Goal: Task Accomplishment & Management: Manage account settings

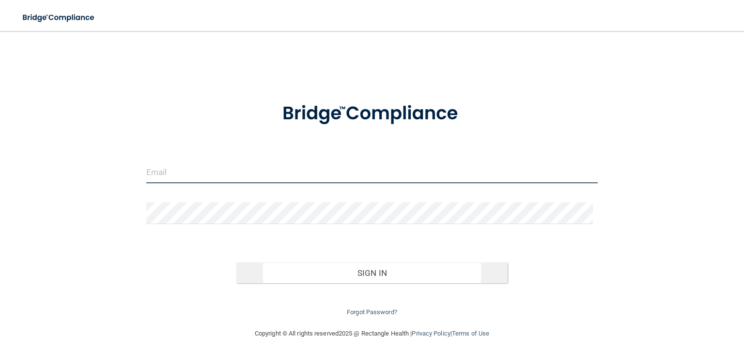
type input "[EMAIL_ADDRESS][DOMAIN_NAME]"
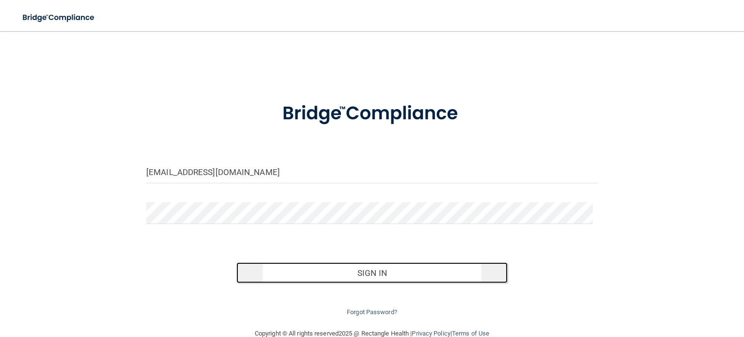
click at [414, 268] on button "Sign In" at bounding box center [371, 272] width 271 height 21
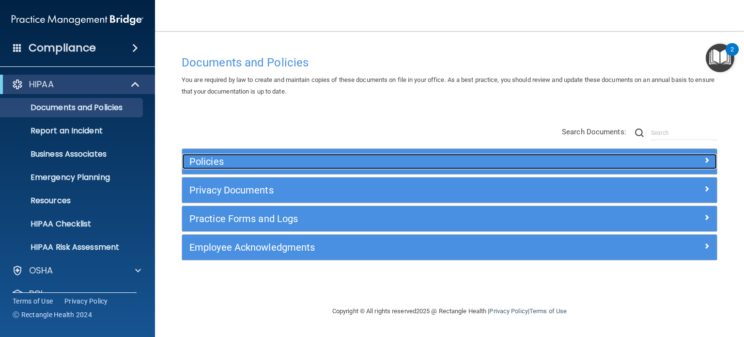
click at [202, 156] on h5 "Policies" at bounding box center [382, 161] width 387 height 11
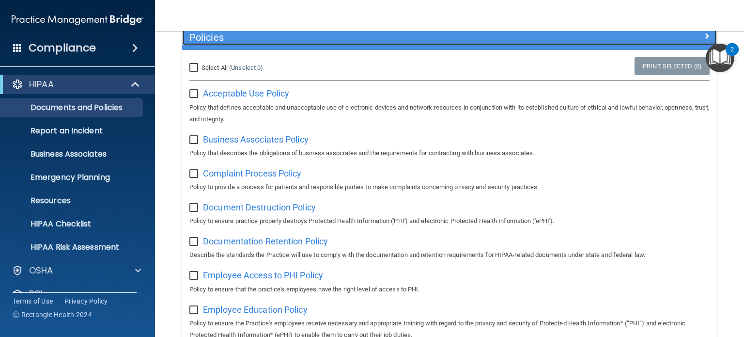
scroll to position [124, 0]
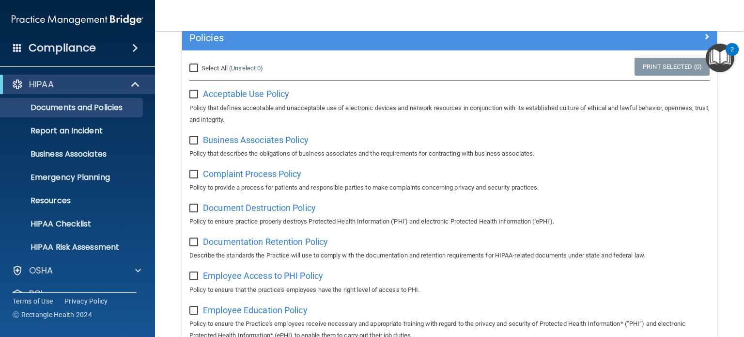
click at [192, 65] on input "Select All (Unselect 0) Unselect All" at bounding box center [194, 68] width 11 height 8
checkbox input "true"
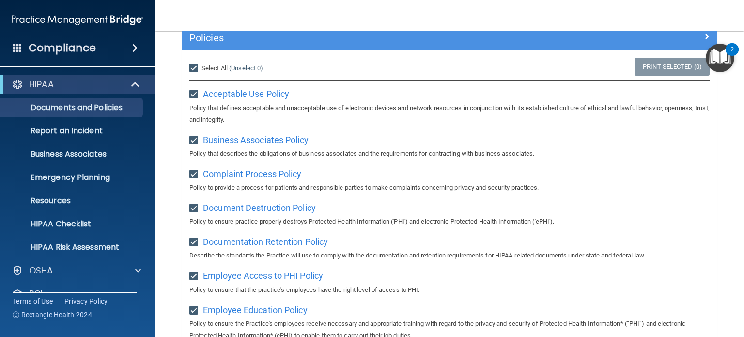
checkbox input "true"
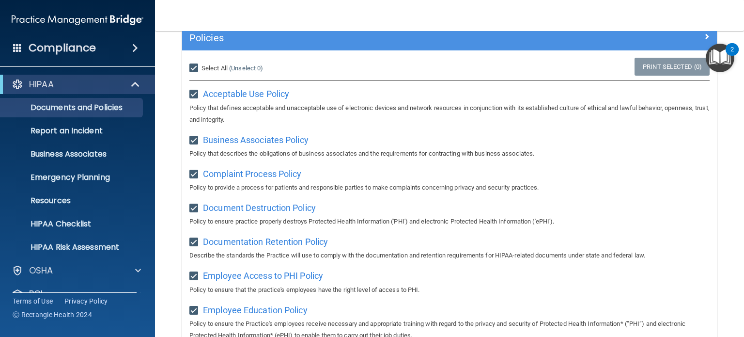
checkbox input "true"
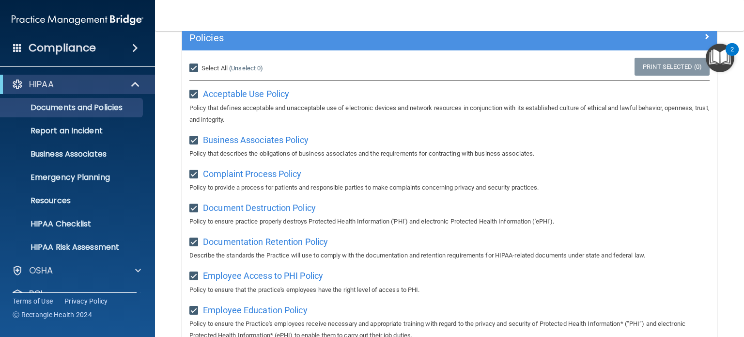
checkbox input "true"
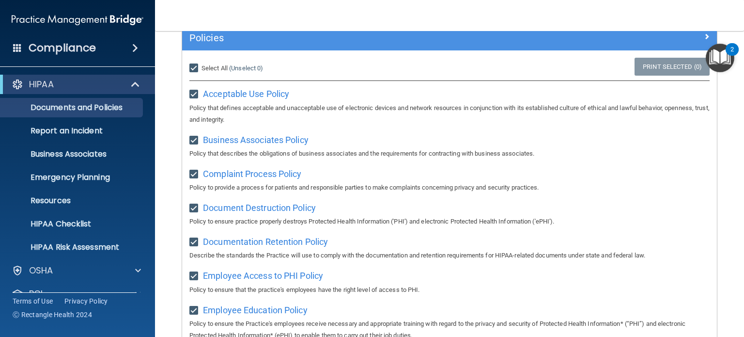
checkbox input "true"
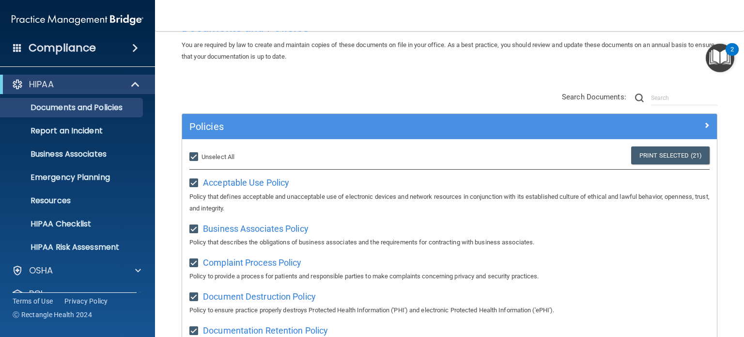
scroll to position [31, 0]
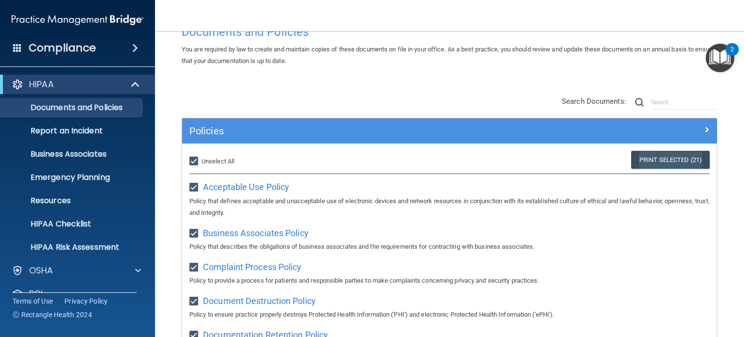
click at [653, 157] on link "Print Selected (21)" at bounding box center [670, 160] width 78 height 18
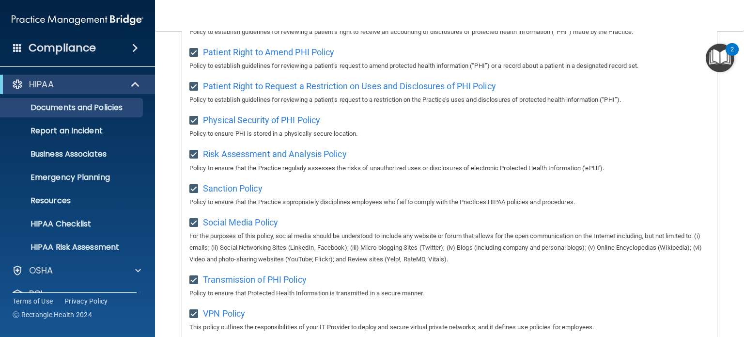
scroll to position [782, 0]
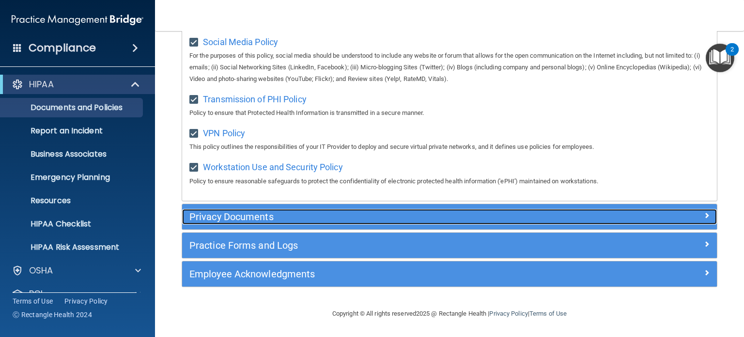
click at [222, 214] on h5 "Privacy Documents" at bounding box center [382, 216] width 387 height 11
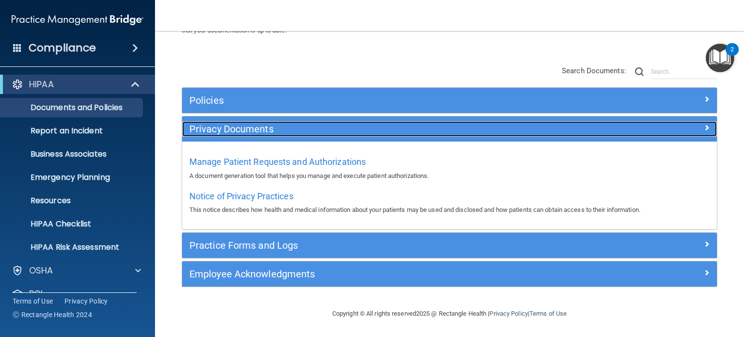
scroll to position [60, 0]
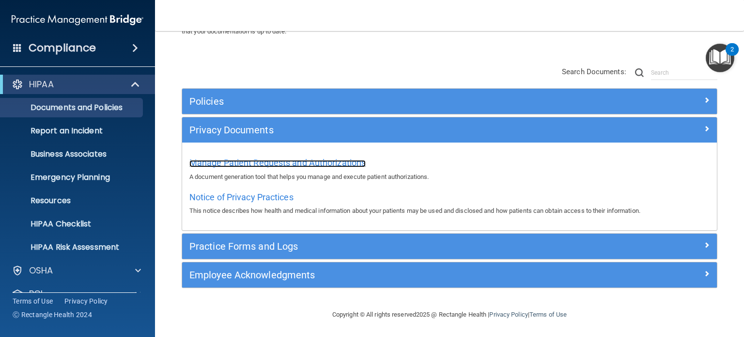
click at [303, 162] on span "Manage Patient Requests and Authorizations" at bounding box center [277, 162] width 176 height 10
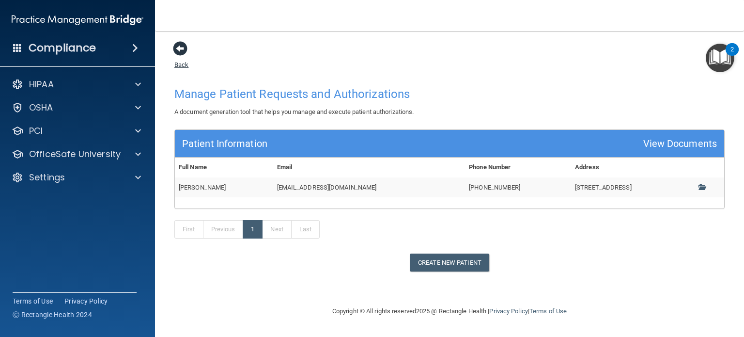
click at [182, 46] on span at bounding box center [180, 48] width 15 height 15
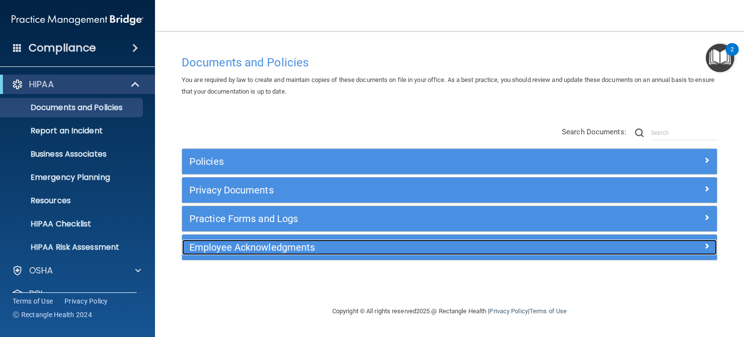
click at [282, 243] on h5 "Employee Acknowledgments" at bounding box center [382, 247] width 387 height 11
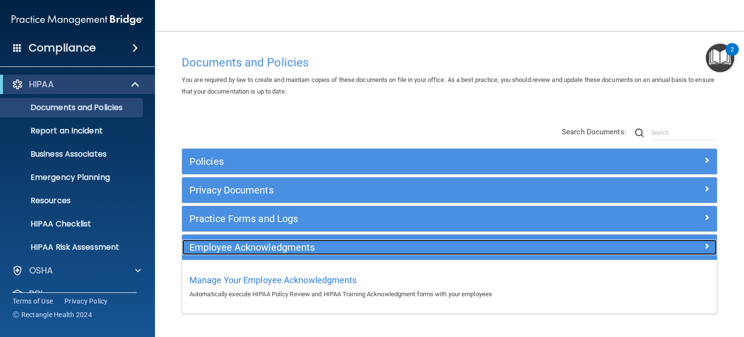
scroll to position [26, 0]
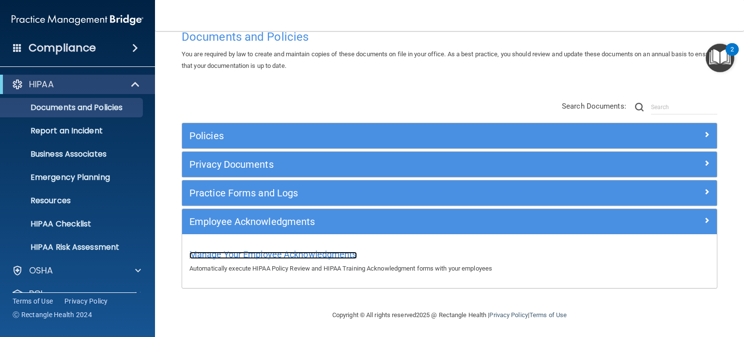
click at [318, 251] on span "Manage Your Employee Acknowledgments" at bounding box center [273, 254] width 168 height 10
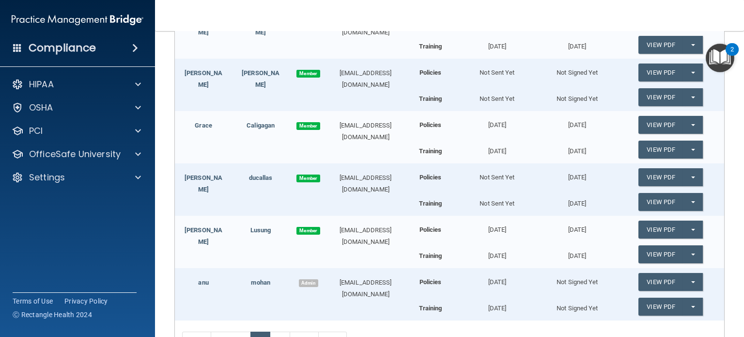
scroll to position [188, 0]
click at [663, 98] on link "View PDF" at bounding box center [661, 97] width 45 height 18
click at [688, 69] on button "Split button!" at bounding box center [693, 72] width 20 height 18
click at [680, 89] on link "Send Acknowledgment" at bounding box center [681, 92] width 84 height 15
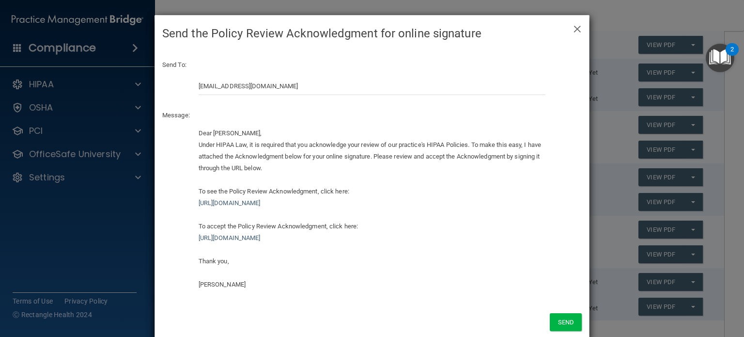
scroll to position [16, 0]
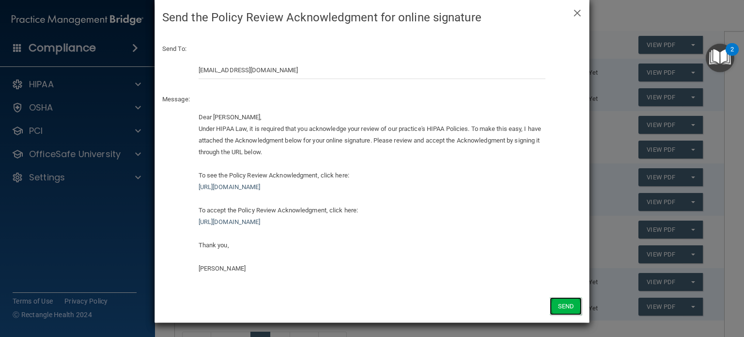
click at [559, 304] on button "Send" at bounding box center [566, 306] width 32 height 18
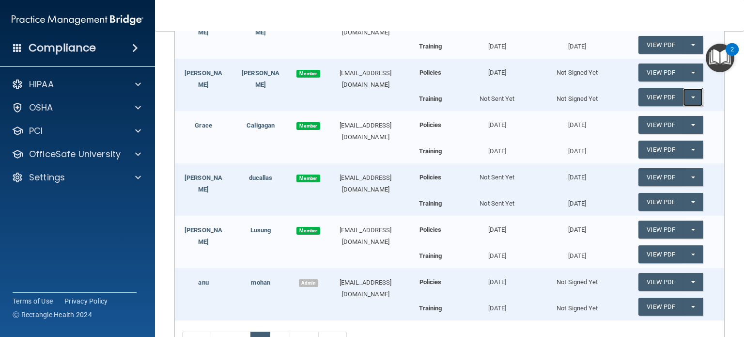
click at [688, 94] on button "Split button!" at bounding box center [693, 97] width 20 height 18
click at [671, 115] on link "Send Acknowledgment PDF" at bounding box center [687, 116] width 97 height 15
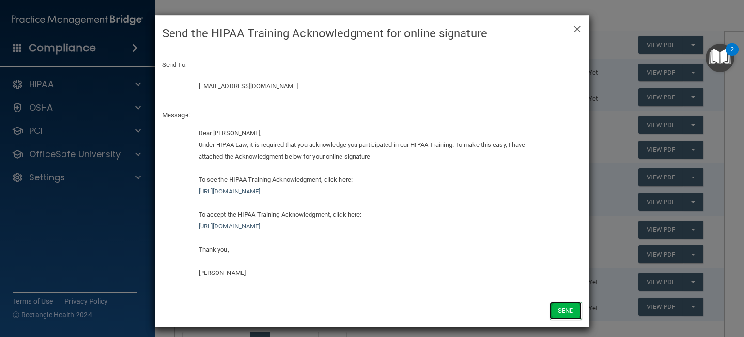
click at [558, 306] on button "Send" at bounding box center [566, 310] width 32 height 18
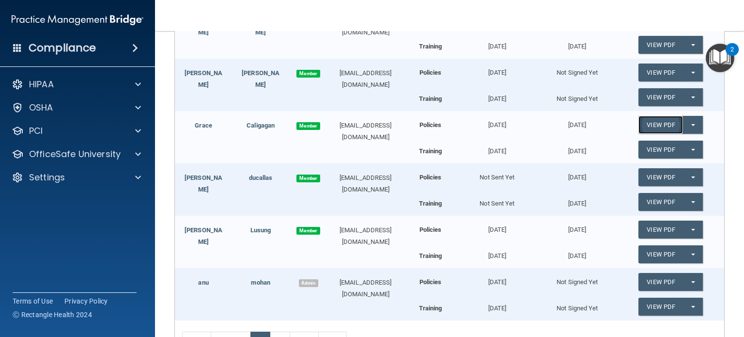
click at [662, 123] on link "View PDF" at bounding box center [661, 125] width 45 height 18
click at [659, 149] on link "View PDF" at bounding box center [661, 149] width 45 height 18
click at [691, 176] on span "button" at bounding box center [693, 177] width 4 height 2
click at [655, 193] on link "Update Acknowledgment" at bounding box center [683, 196] width 89 height 15
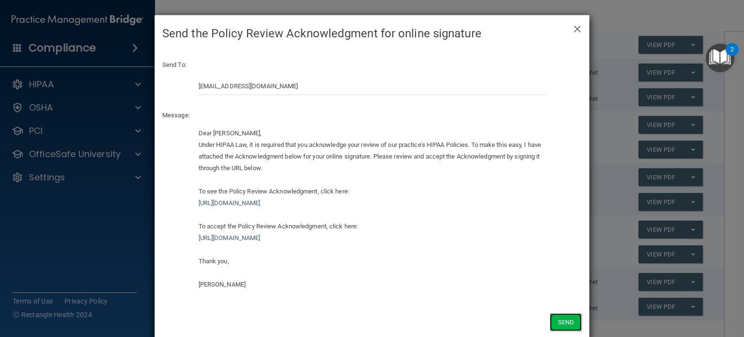
click at [560, 321] on button "Send" at bounding box center [566, 322] width 32 height 18
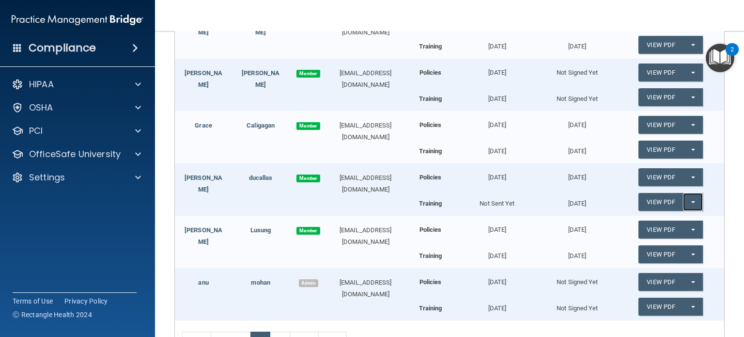
click at [691, 201] on span "button" at bounding box center [693, 202] width 4 height 2
click at [666, 219] on link "Update Acknowledgment" at bounding box center [683, 221] width 89 height 15
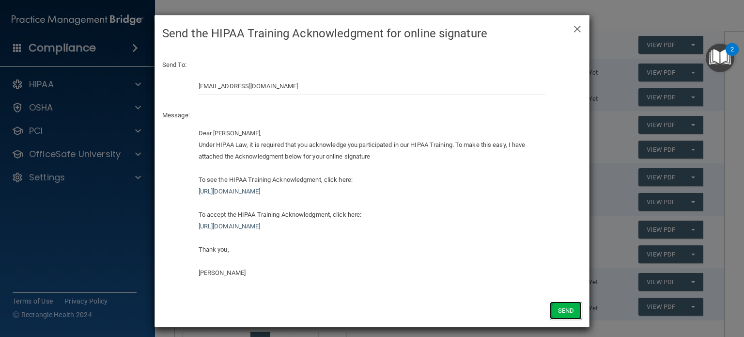
click at [562, 306] on button "Send" at bounding box center [566, 310] width 32 height 18
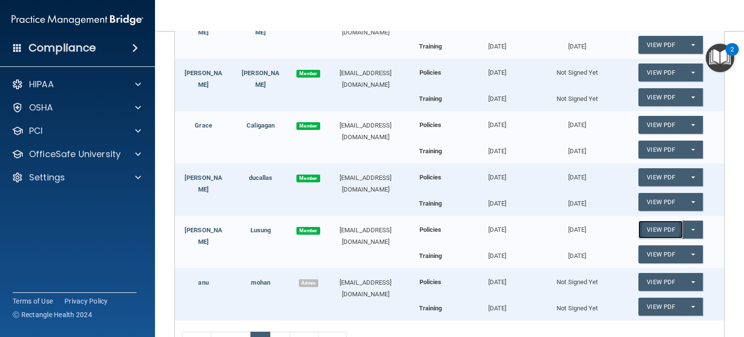
click at [652, 226] on link "View PDF" at bounding box center [661, 229] width 45 height 18
click at [656, 251] on link "View PDF" at bounding box center [661, 254] width 45 height 18
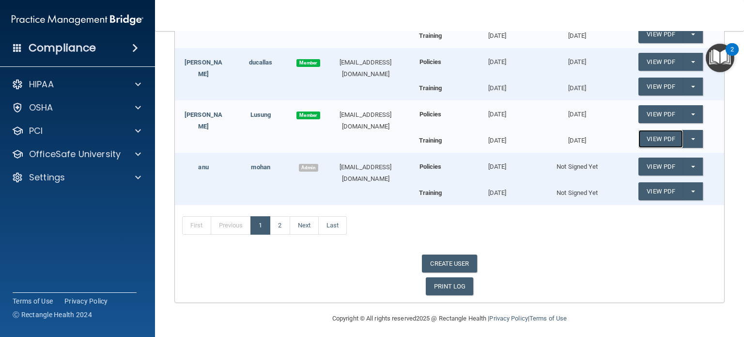
scroll to position [306, 0]
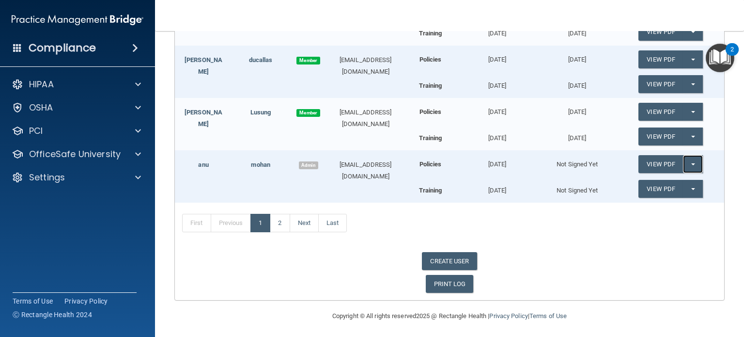
click at [691, 163] on span "button" at bounding box center [693, 164] width 4 height 2
click at [670, 183] on link "Send Acknowledgment" at bounding box center [681, 183] width 84 height 15
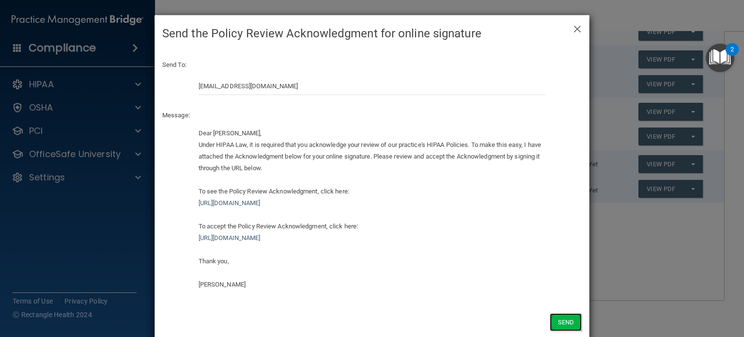
click at [561, 323] on button "Send" at bounding box center [566, 322] width 32 height 18
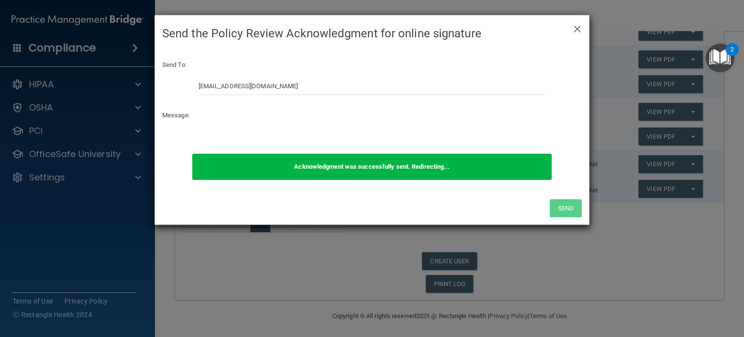
click at [685, 187] on div "× Close Send the Policy Review Acknowledgment for online signature Send To: drm…" at bounding box center [372, 168] width 744 height 337
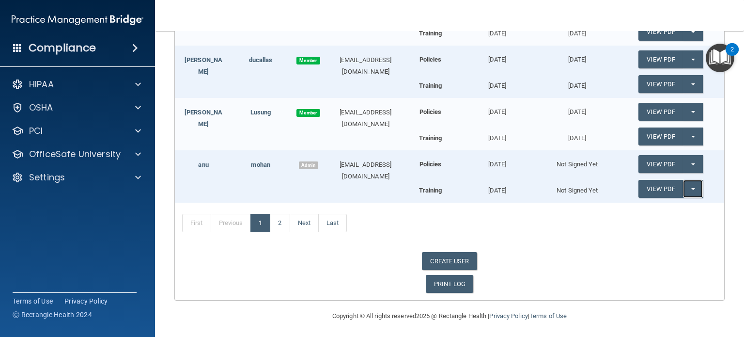
click at [691, 188] on span "button" at bounding box center [693, 189] width 4 height 2
click at [671, 205] on link "Send Acknowledgment PDF" at bounding box center [687, 208] width 97 height 15
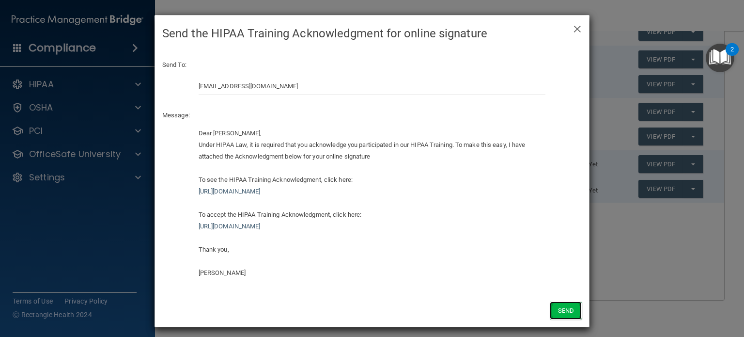
click at [561, 310] on button "Send" at bounding box center [566, 310] width 32 height 18
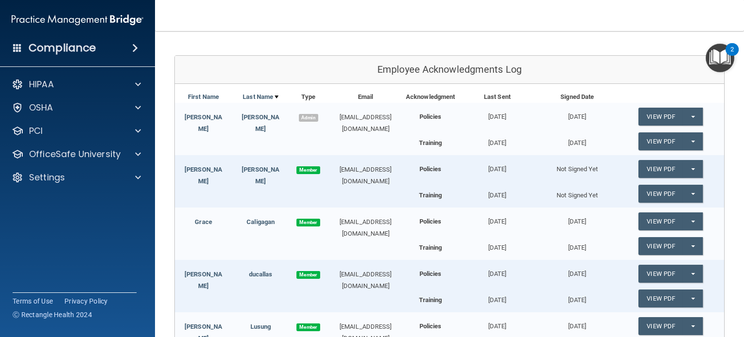
scroll to position [85, 0]
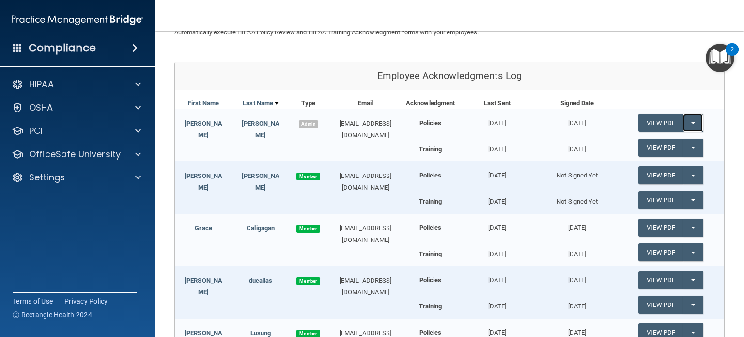
click at [684, 125] on button "Split button!" at bounding box center [693, 123] width 20 height 18
click at [662, 142] on link "Update Acknowledgment" at bounding box center [683, 142] width 89 height 15
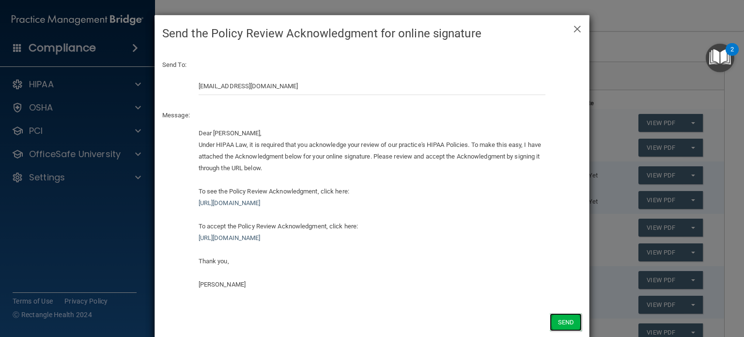
click at [554, 321] on button "Send" at bounding box center [566, 322] width 32 height 18
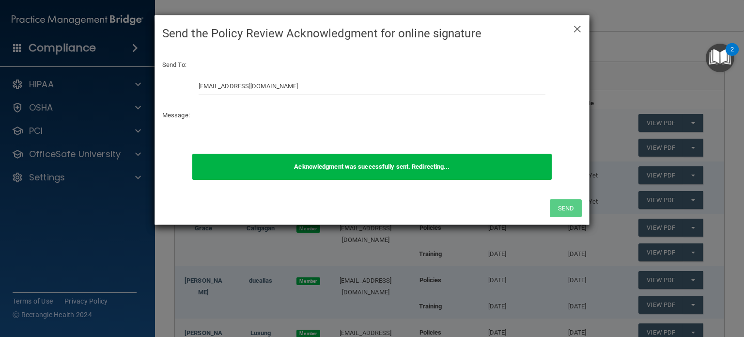
click at [688, 142] on div "× Close Send the Policy Review Acknowledgment for online signature Send To: iri…" at bounding box center [372, 168] width 744 height 337
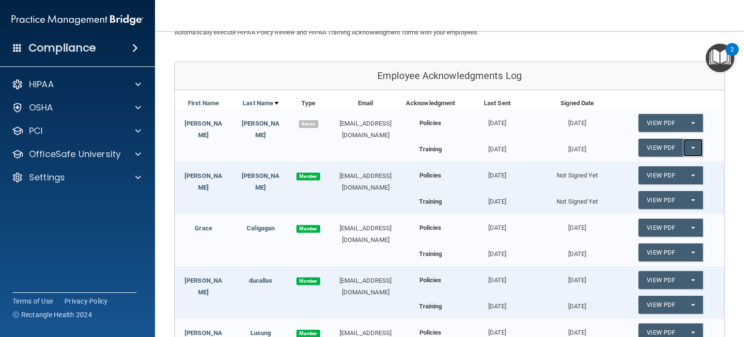
click at [688, 144] on button "Split button!" at bounding box center [693, 148] width 20 height 18
click at [675, 166] on link "Update Acknowledgment" at bounding box center [683, 167] width 89 height 15
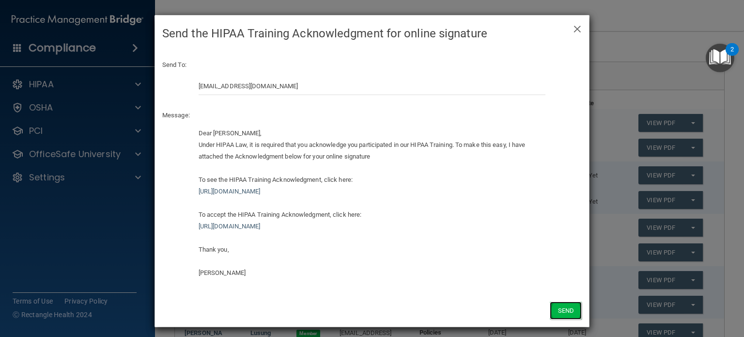
click at [562, 312] on button "Send" at bounding box center [566, 310] width 32 height 18
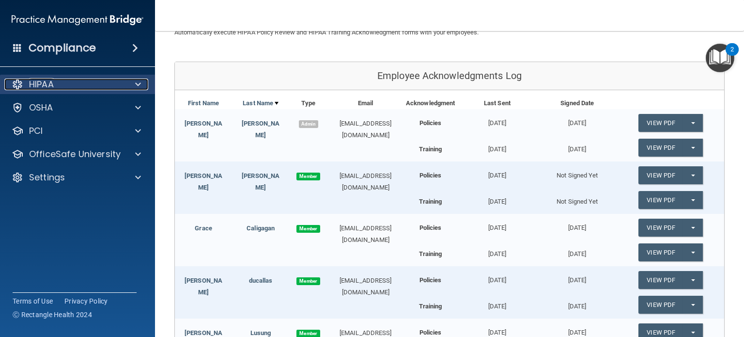
click at [91, 81] on div "HIPAA" at bounding box center [64, 84] width 120 height 12
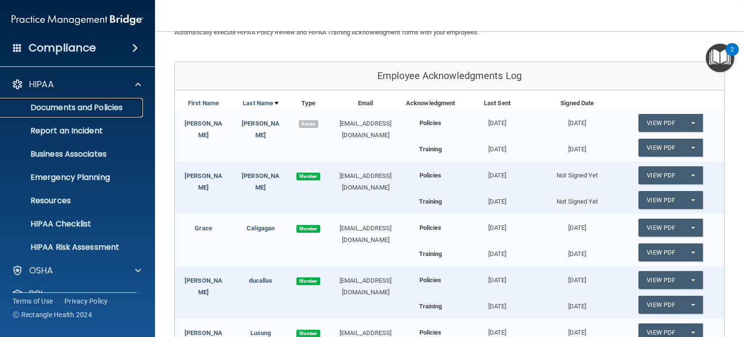
click at [89, 109] on p "Documents and Policies" at bounding box center [72, 108] width 132 height 10
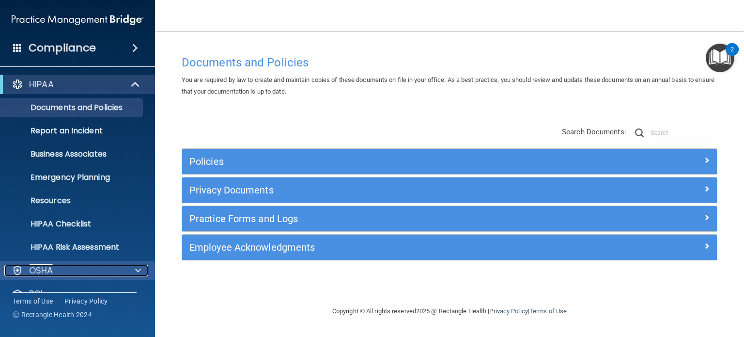
click at [139, 270] on span at bounding box center [138, 271] width 6 height 12
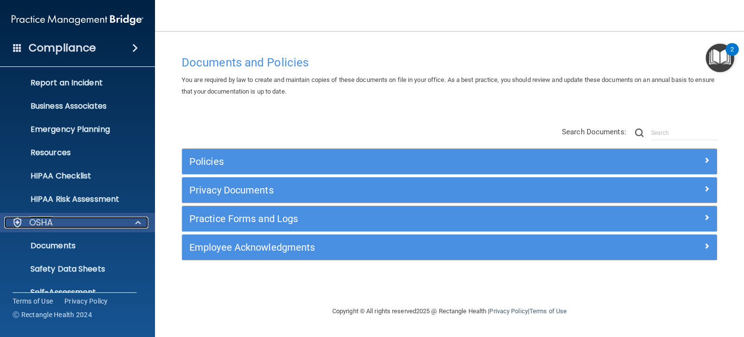
scroll to position [83, 0]
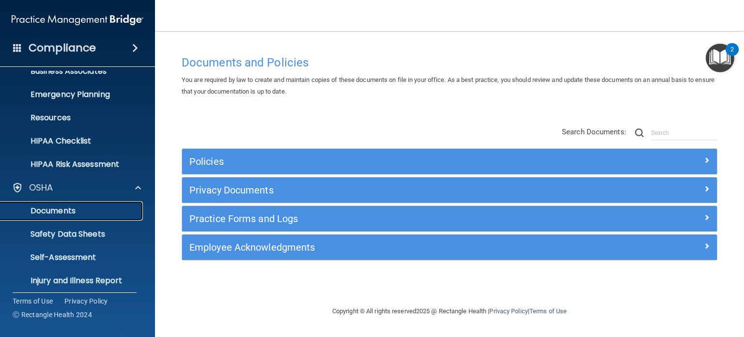
click at [63, 215] on p "Documents" at bounding box center [72, 211] width 132 height 10
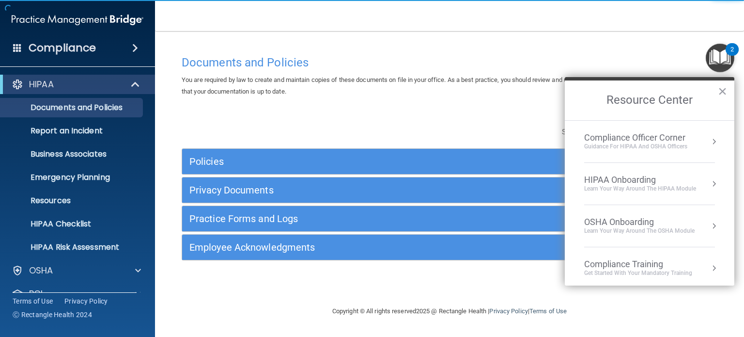
click at [728, 58] on img "Open Resource Center, 2 new notifications" at bounding box center [720, 58] width 29 height 29
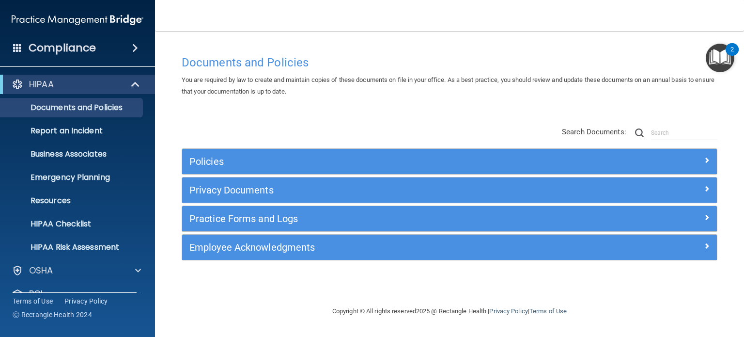
click at [728, 58] on img "Open Resource Center, 2 new notifications" at bounding box center [720, 58] width 29 height 29
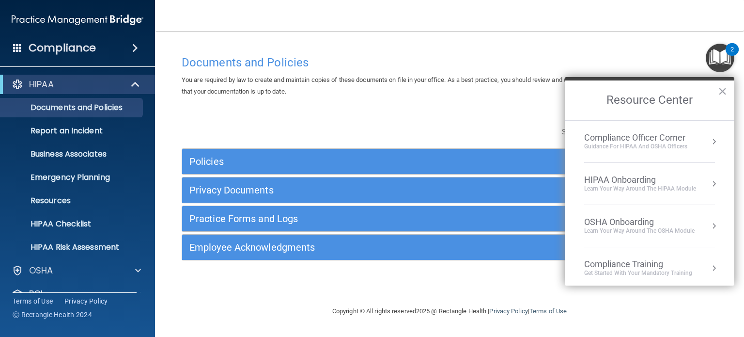
click at [655, 146] on div "Guidance for HIPAA and OSHA Officers" at bounding box center [635, 146] width 103 height 8
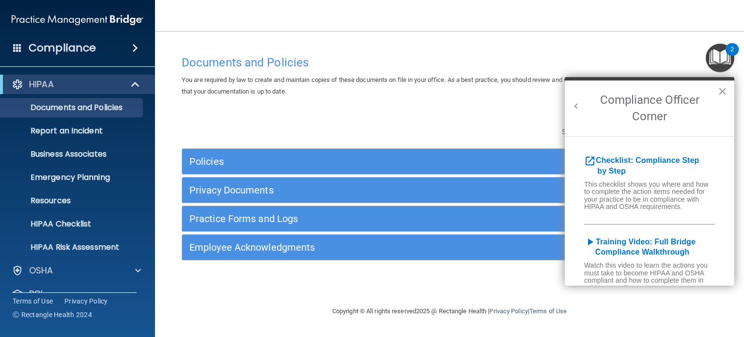
click at [723, 58] on img "Open Resource Center, 2 new notifications" at bounding box center [720, 58] width 29 height 29
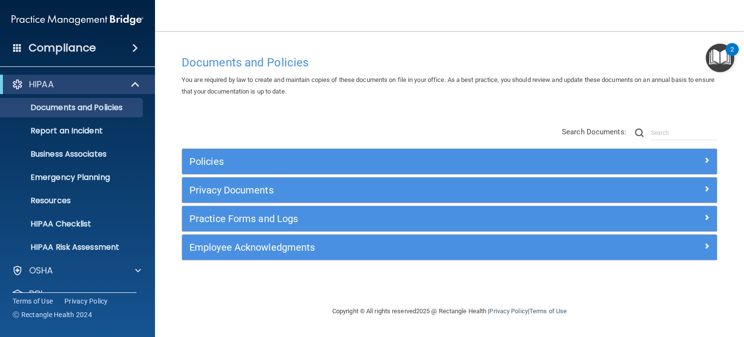
click at [723, 58] on img "Open Resource Center, 2 new notifications" at bounding box center [720, 58] width 29 height 29
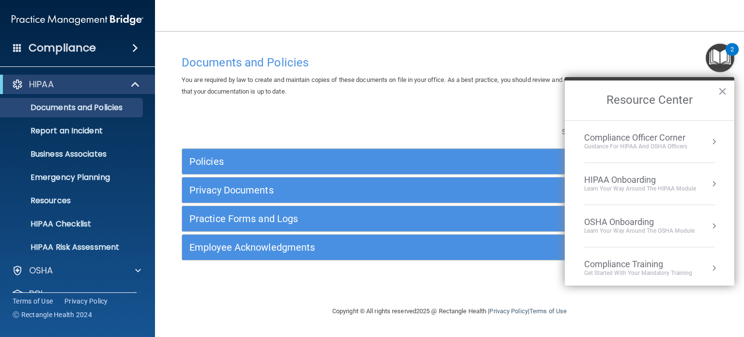
click at [676, 140] on div "Compliance Officer Corner" at bounding box center [635, 137] width 103 height 11
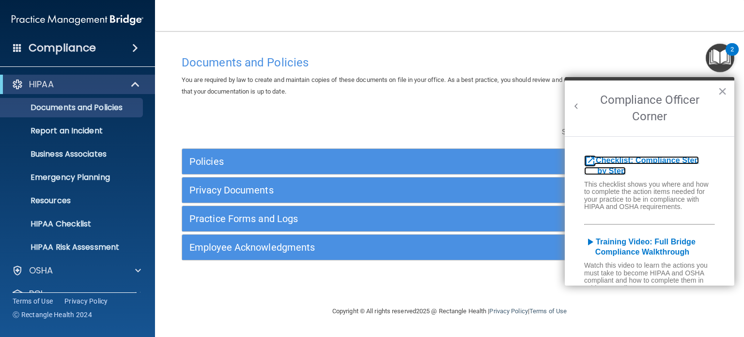
click at [675, 157] on b "Checklist: Compliance Step by Step" at bounding box center [641, 165] width 115 height 19
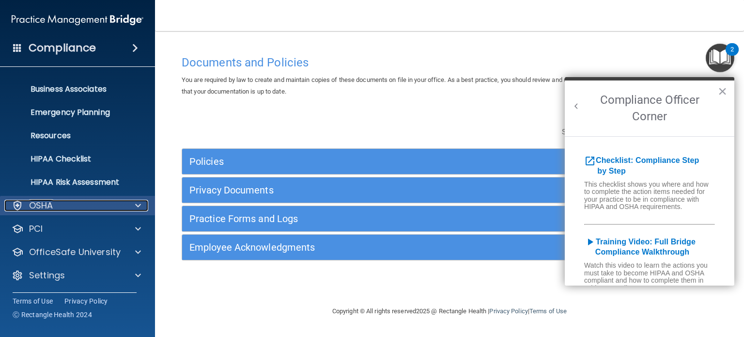
click at [67, 206] on div "OSHA" at bounding box center [64, 206] width 120 height 12
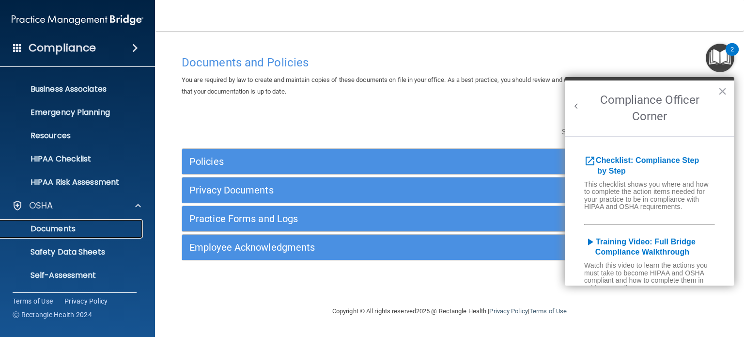
click at [66, 224] on p "Documents" at bounding box center [72, 229] width 132 height 10
